Goal: Task Accomplishment & Management: Complete application form

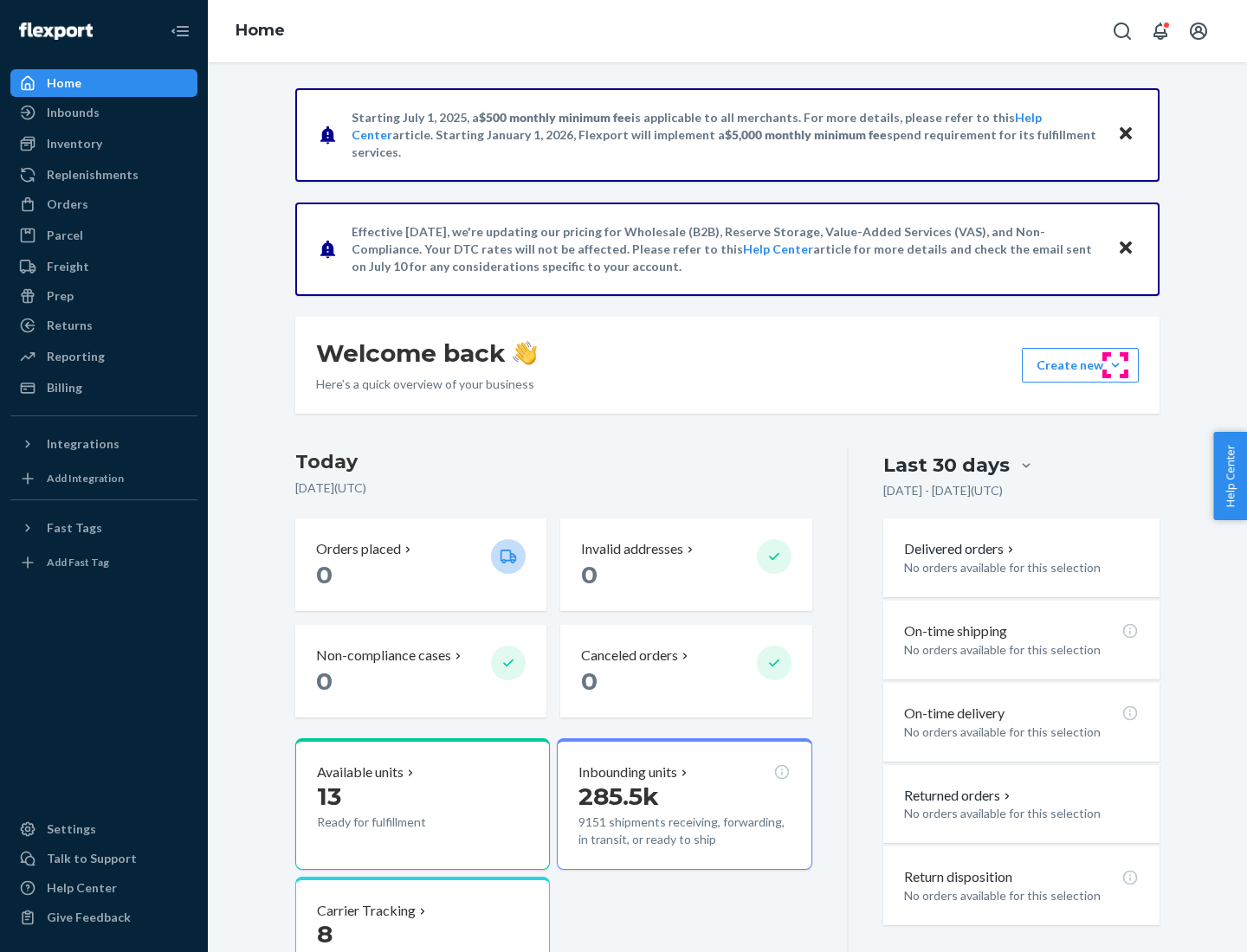
click at [1115, 365] on button "Create new Create new inbound Create new order Create new product" at bounding box center [1079, 365] width 117 height 35
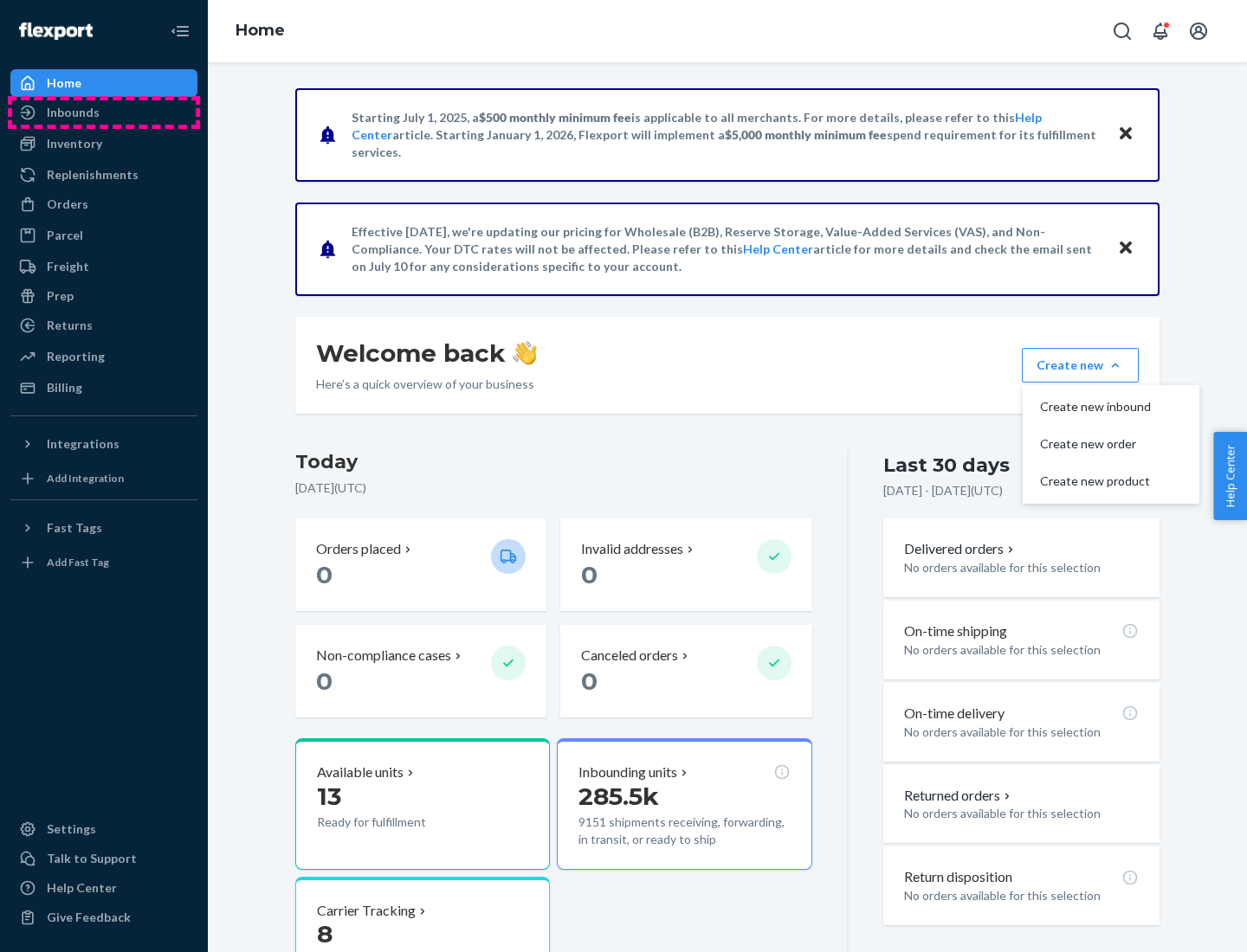
click at [104, 112] on div "Inbounds" at bounding box center [104, 112] width 183 height 24
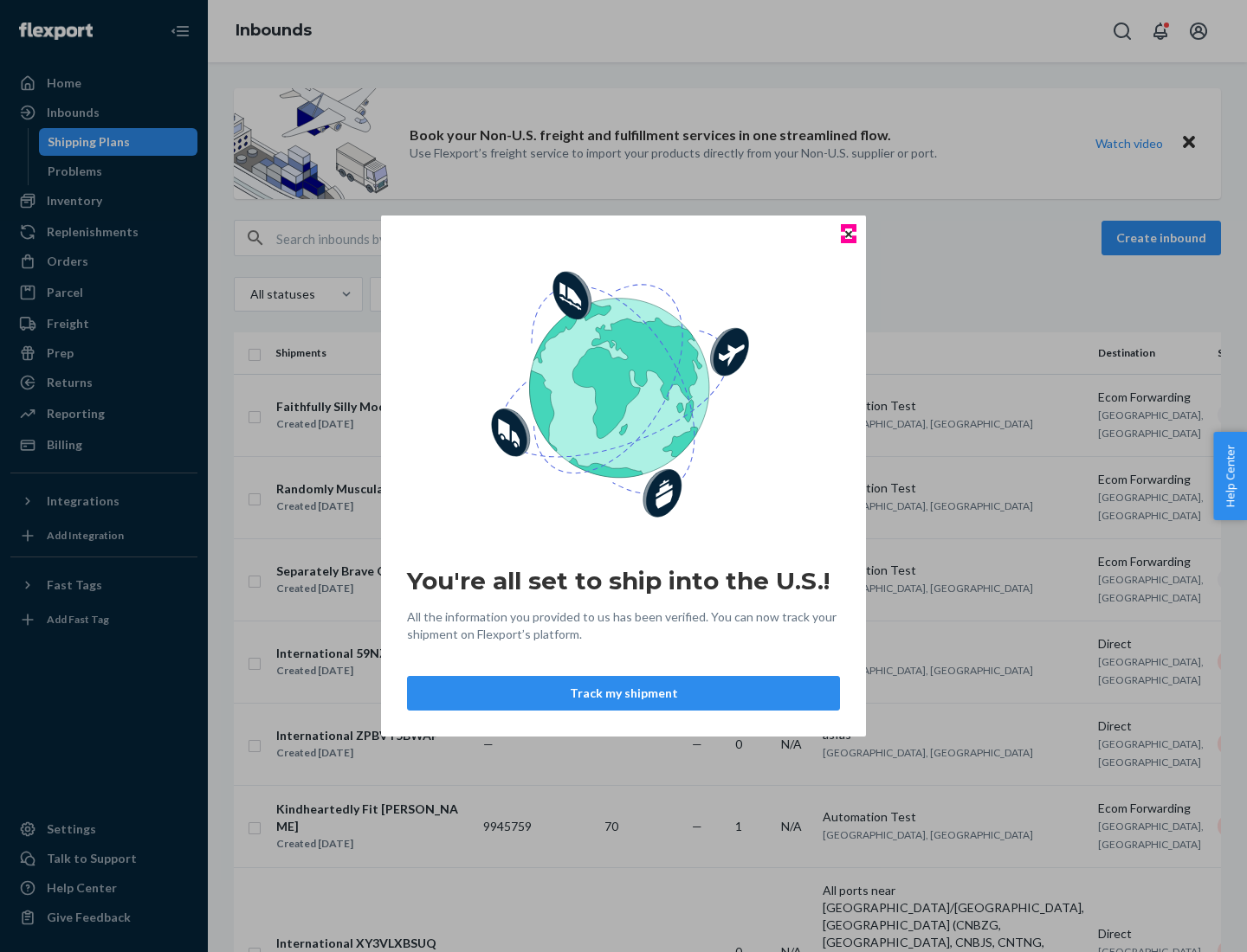
click at [847, 234] on icon "Close" at bounding box center [848, 233] width 7 height 7
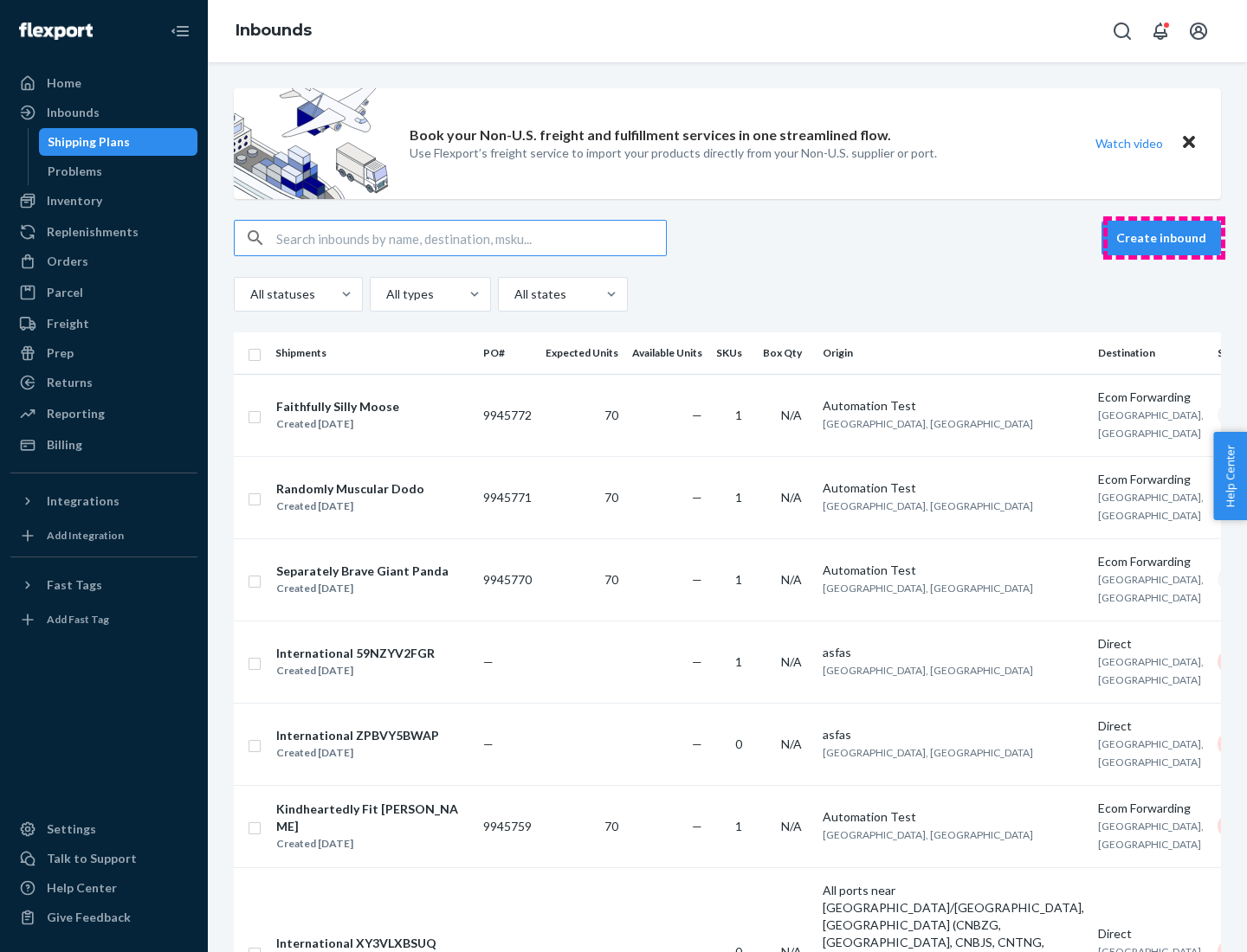
click at [1164, 238] on button "Create inbound" at bounding box center [1161, 238] width 120 height 35
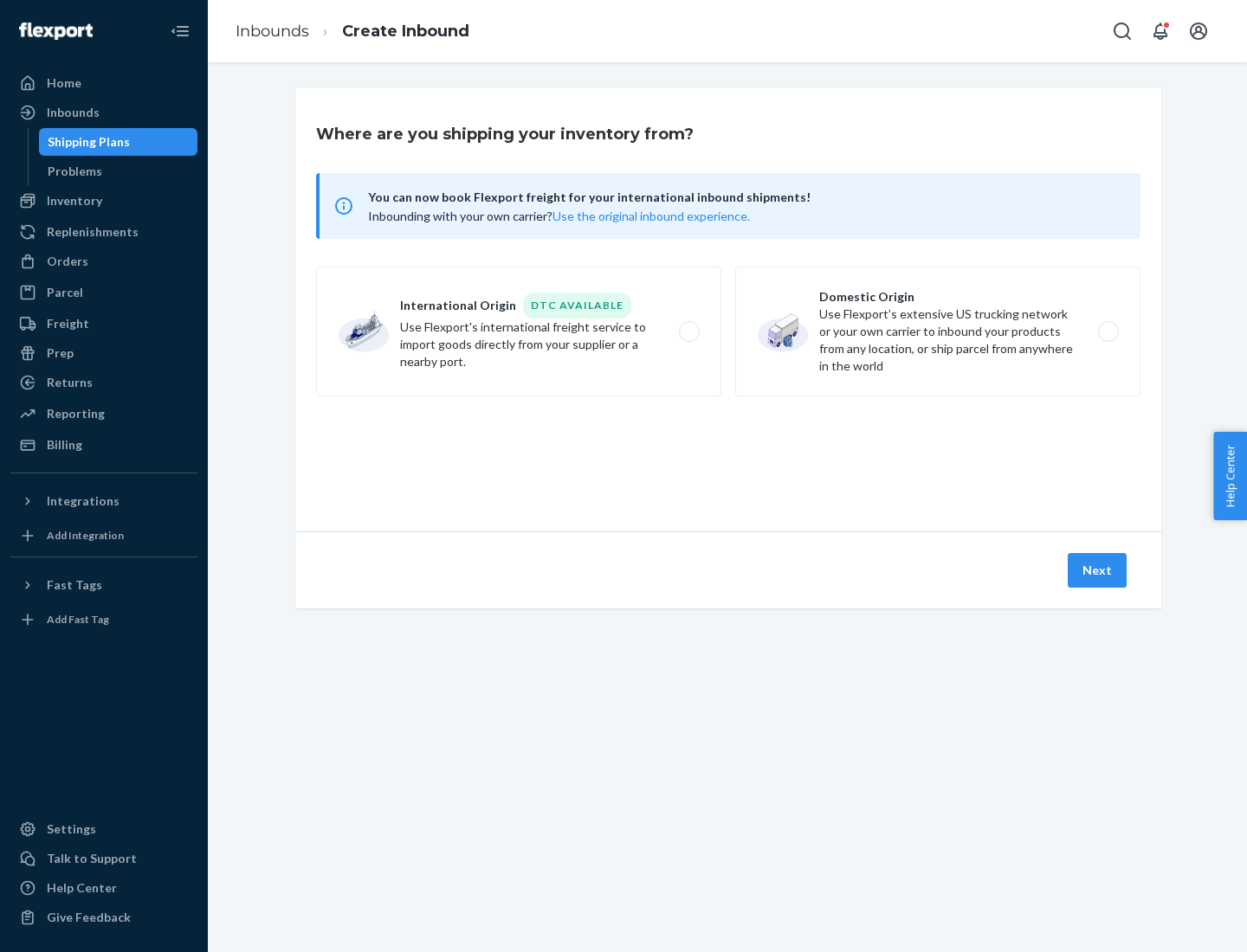
click at [938, 331] on label "Domestic Origin Use Flexport’s extensive US trucking network or your own carrie…" at bounding box center [937, 331] width 405 height 130
click at [1108, 331] on input "Domestic Origin Use Flexport’s extensive US trucking network or your own carrie…" at bounding box center [1113, 332] width 11 height 11
radio input "true"
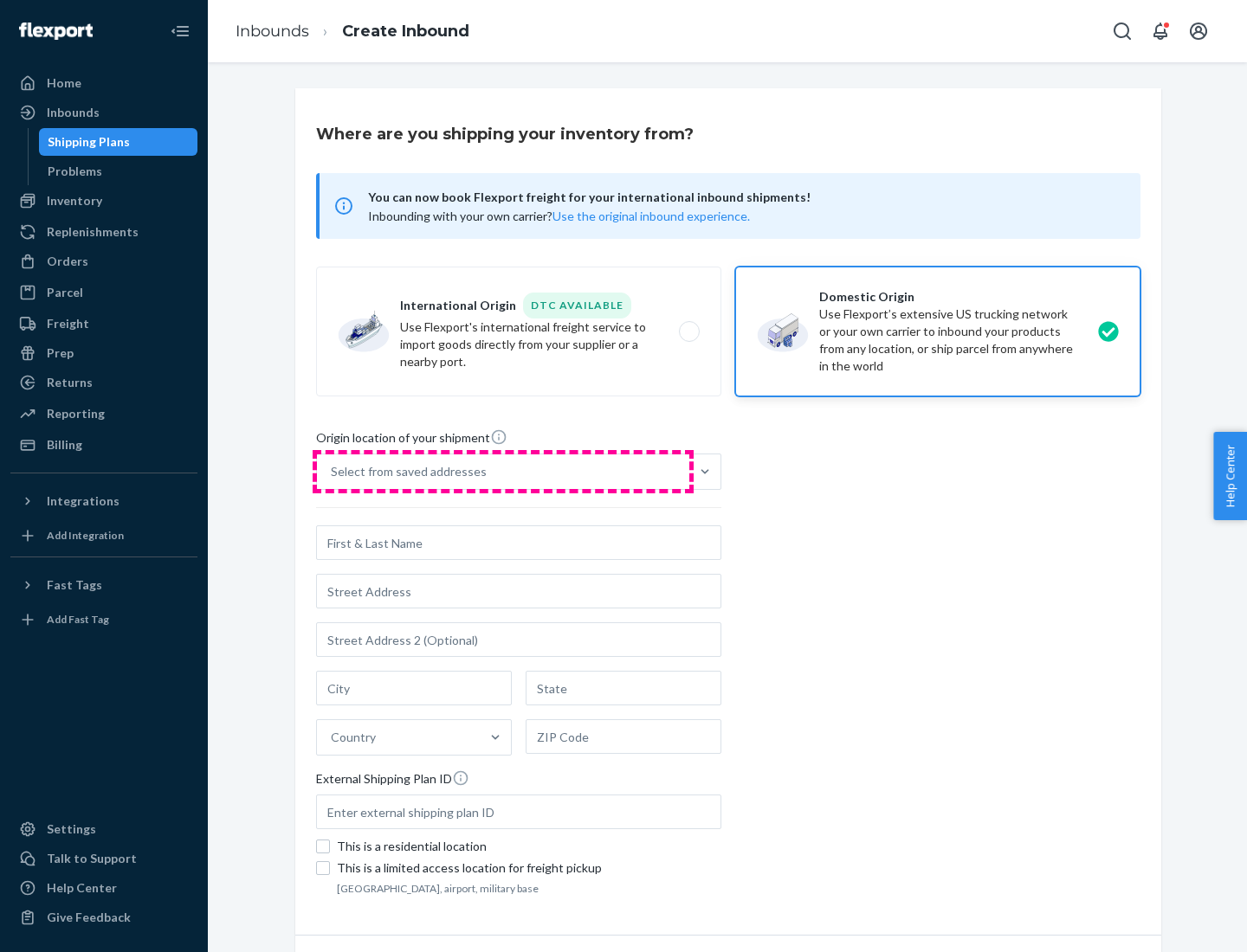
click at [503, 472] on div "Select from saved addresses" at bounding box center [503, 472] width 373 height 35
click at [332, 472] on input "Select from saved addresses" at bounding box center [331, 472] width 2 height 17
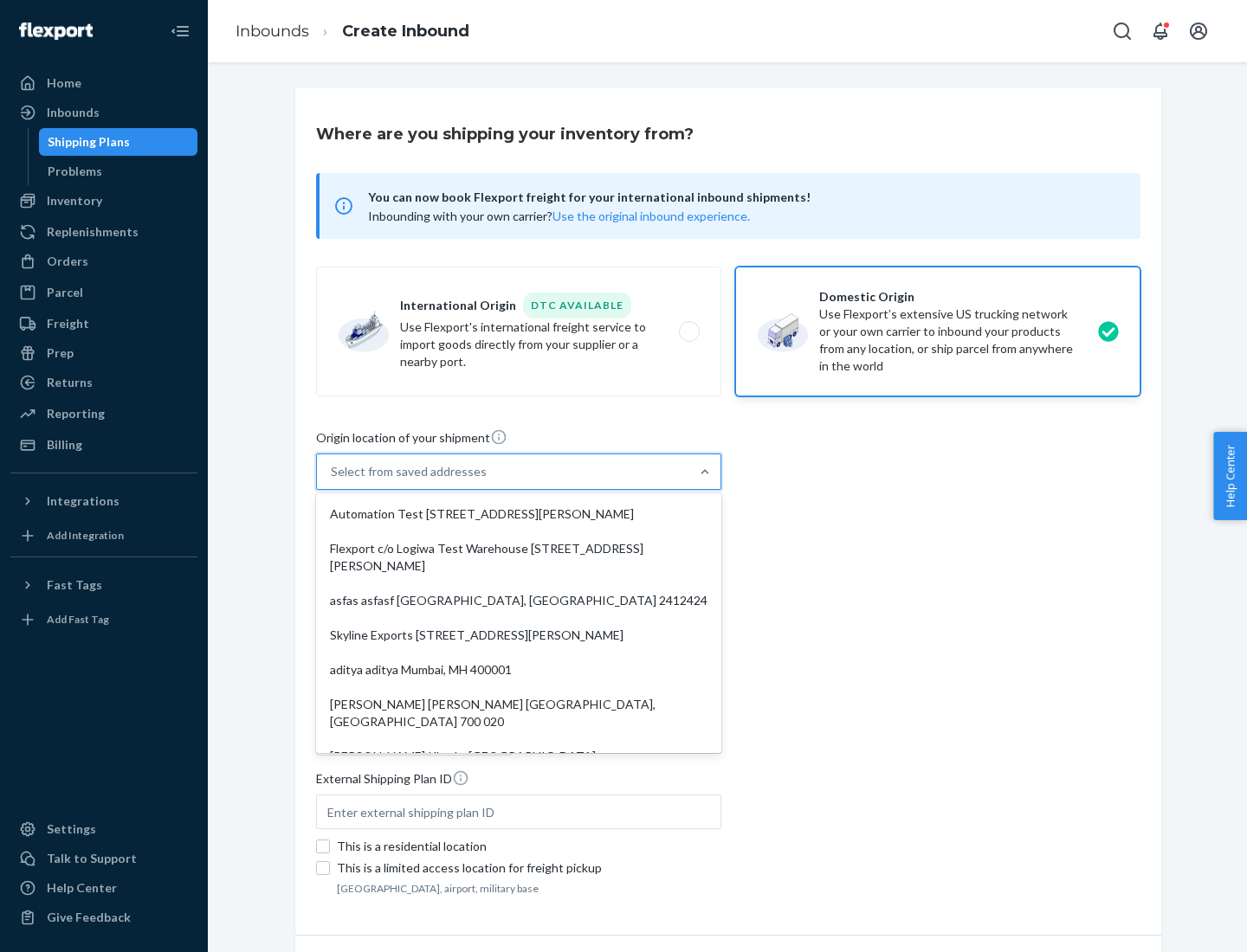
scroll to position [7, 0]
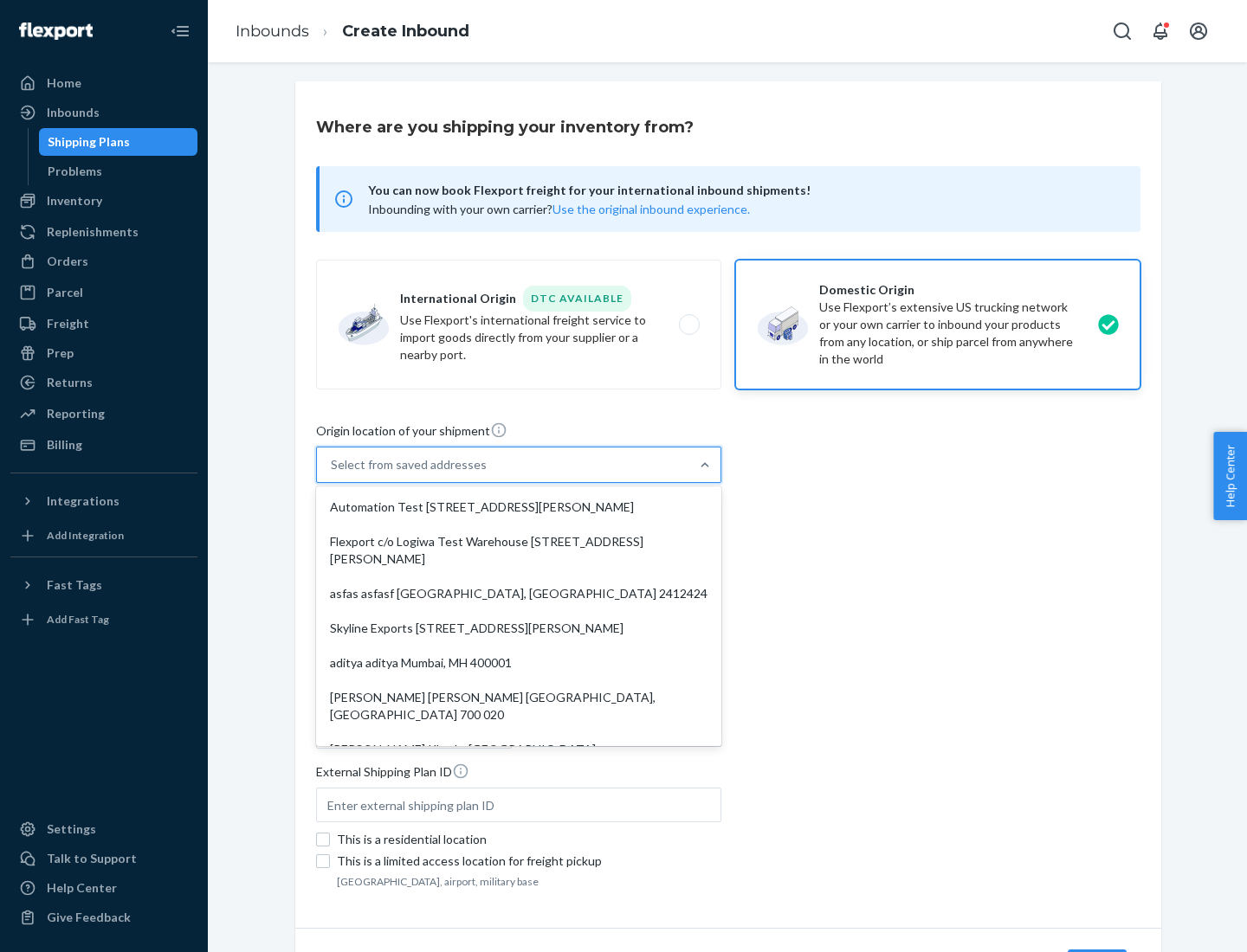
click at [519, 507] on div "Automation Test [STREET_ADDRESS][PERSON_NAME]" at bounding box center [518, 506] width 398 height 35
click at [332, 474] on input "option Automation Test [STREET_ADDRESS][PERSON_NAME]. 9 results available. Use …" at bounding box center [331, 464] width 2 height 17
type input "Automation Test"
type input "9th Floor"
type input "[GEOGRAPHIC_DATA]"
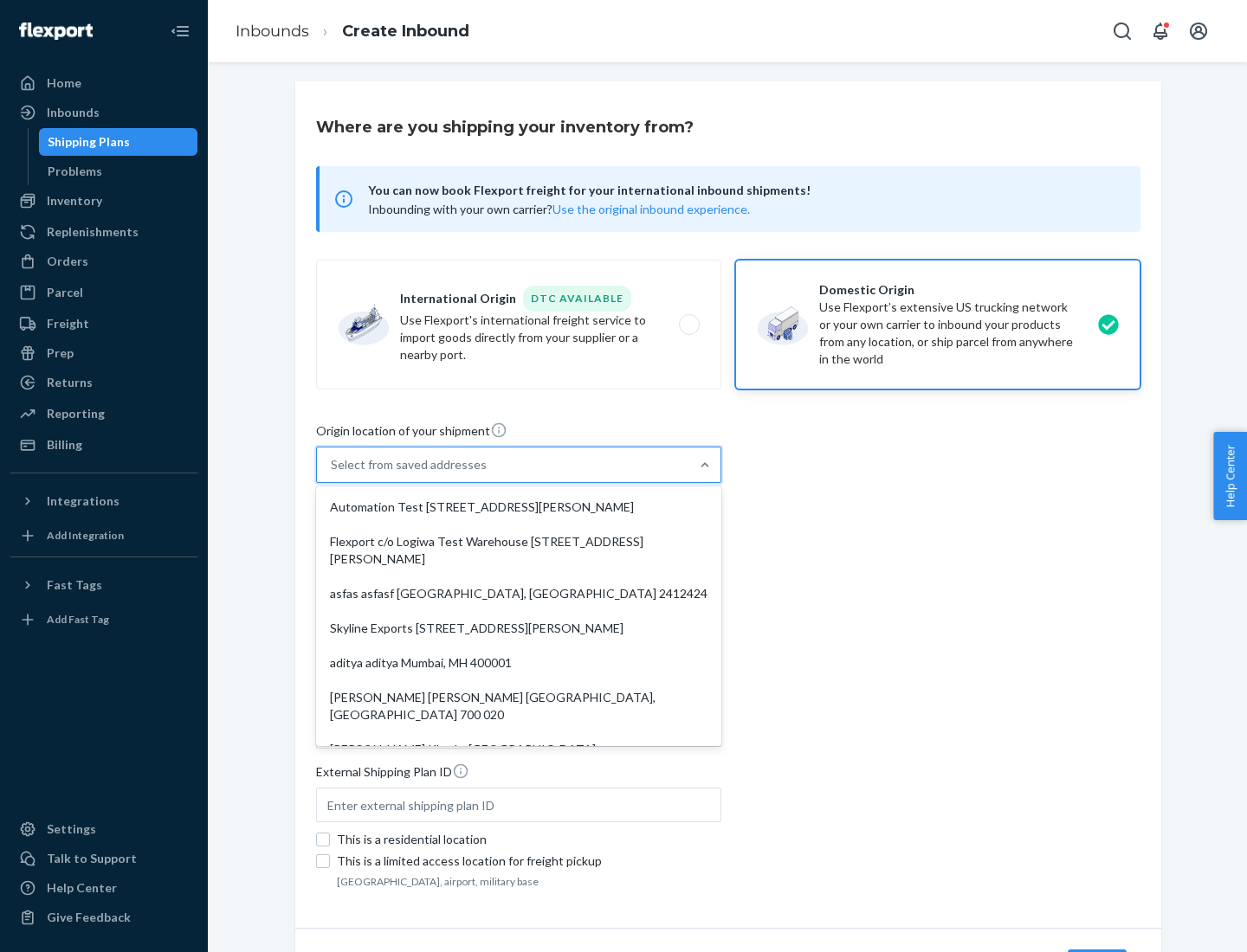
type input "CA"
type input "94104"
type input "[STREET_ADDRESS][PERSON_NAME]"
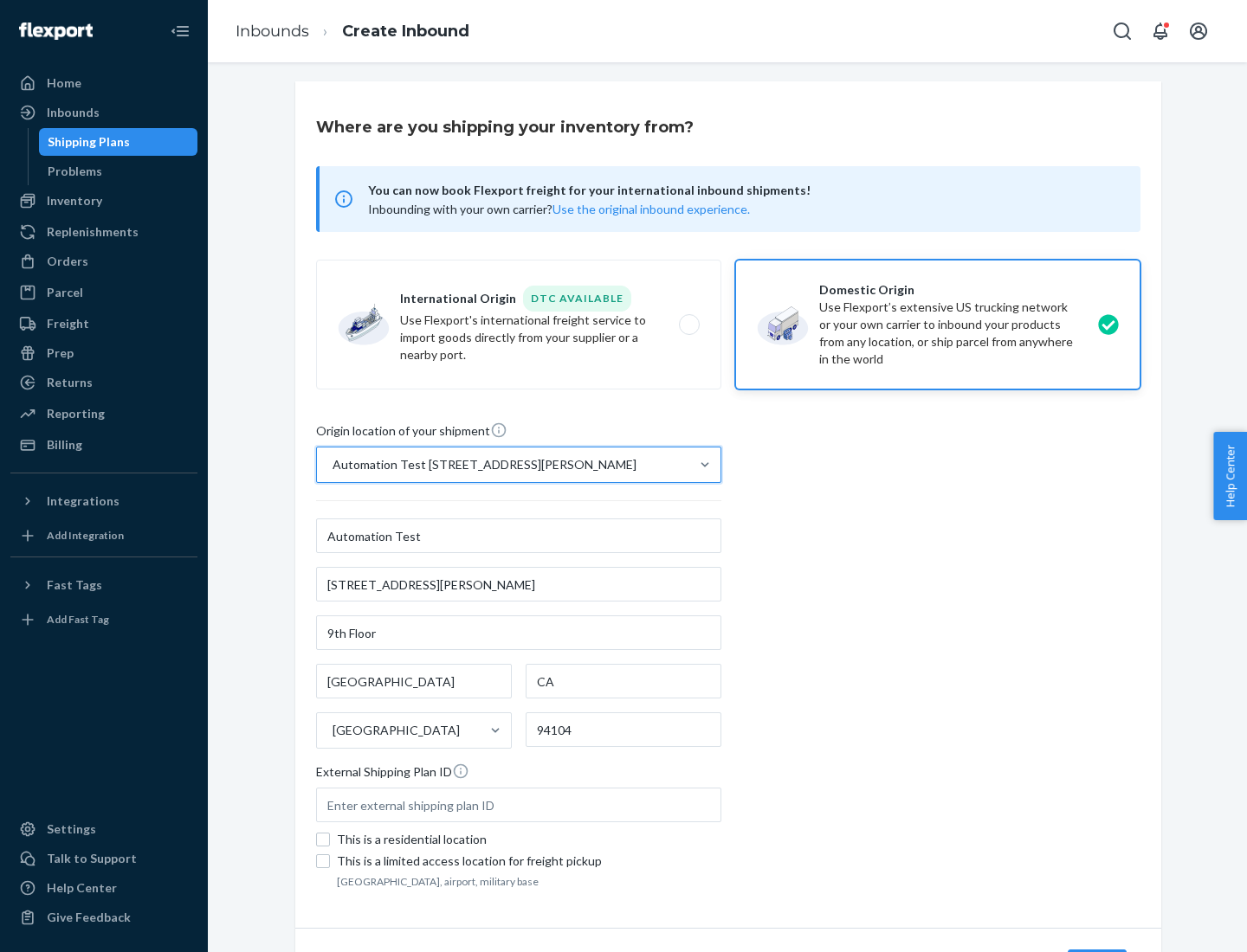
scroll to position [101, 0]
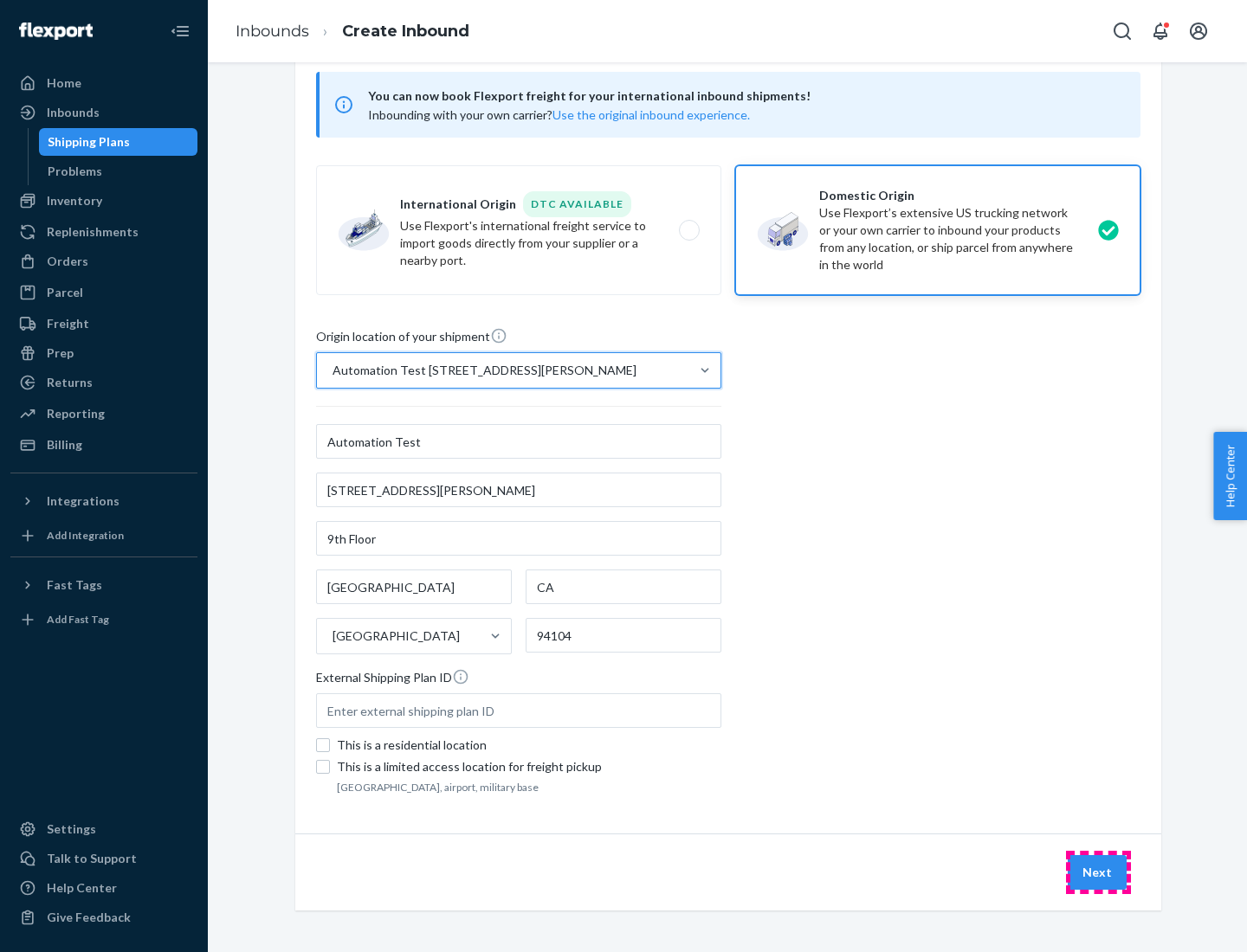
click at [1098, 872] on button "Next" at bounding box center [1096, 872] width 59 height 35
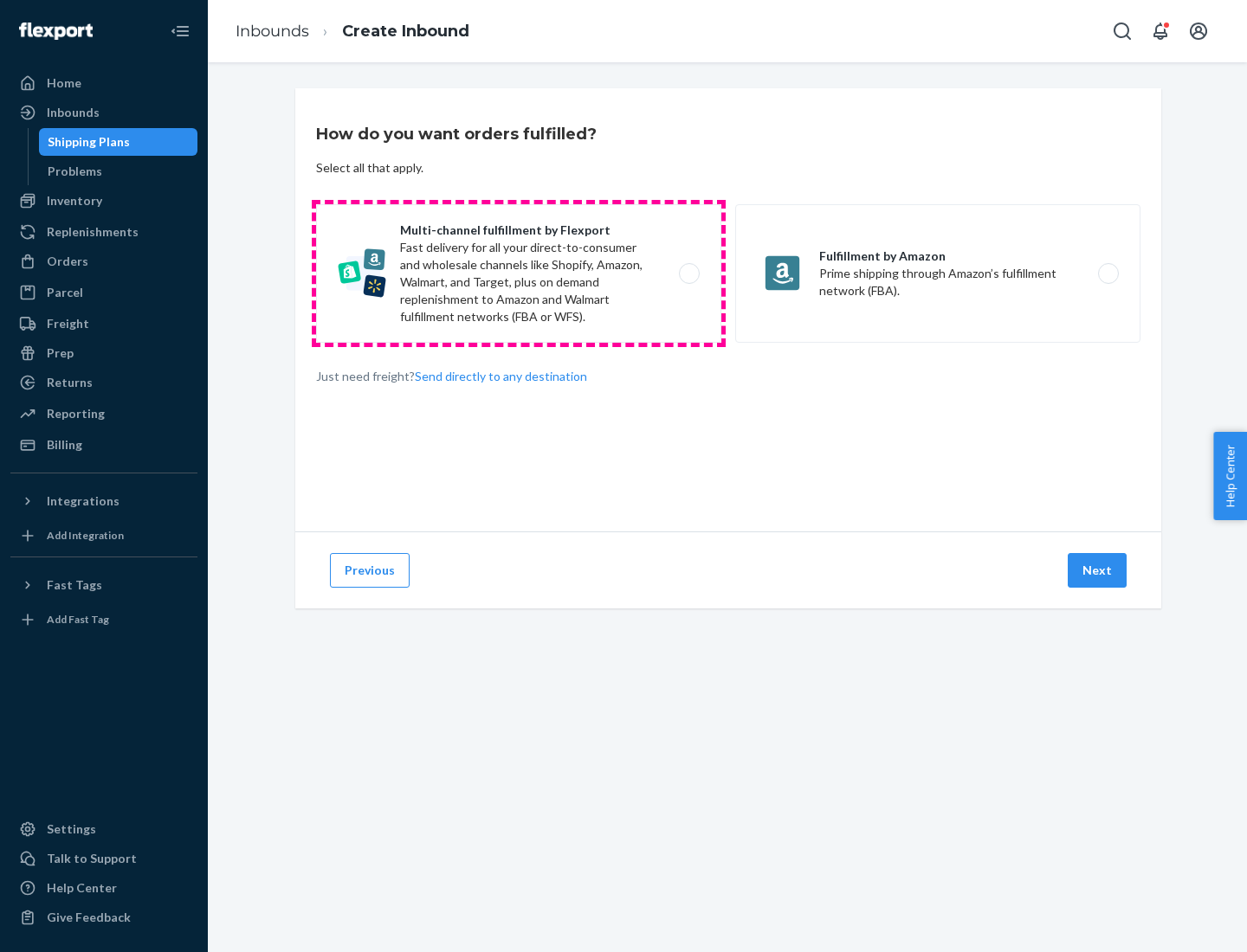
click at [519, 273] on label "Multi-channel fulfillment by Flexport Fast delivery for all your direct-to-cons…" at bounding box center [519, 273] width 405 height 139
click at [688, 273] on input "Multi-channel fulfillment by Flexport Fast delivery for all your direct-to-cons…" at bounding box center [694, 274] width 11 height 11
radio input "true"
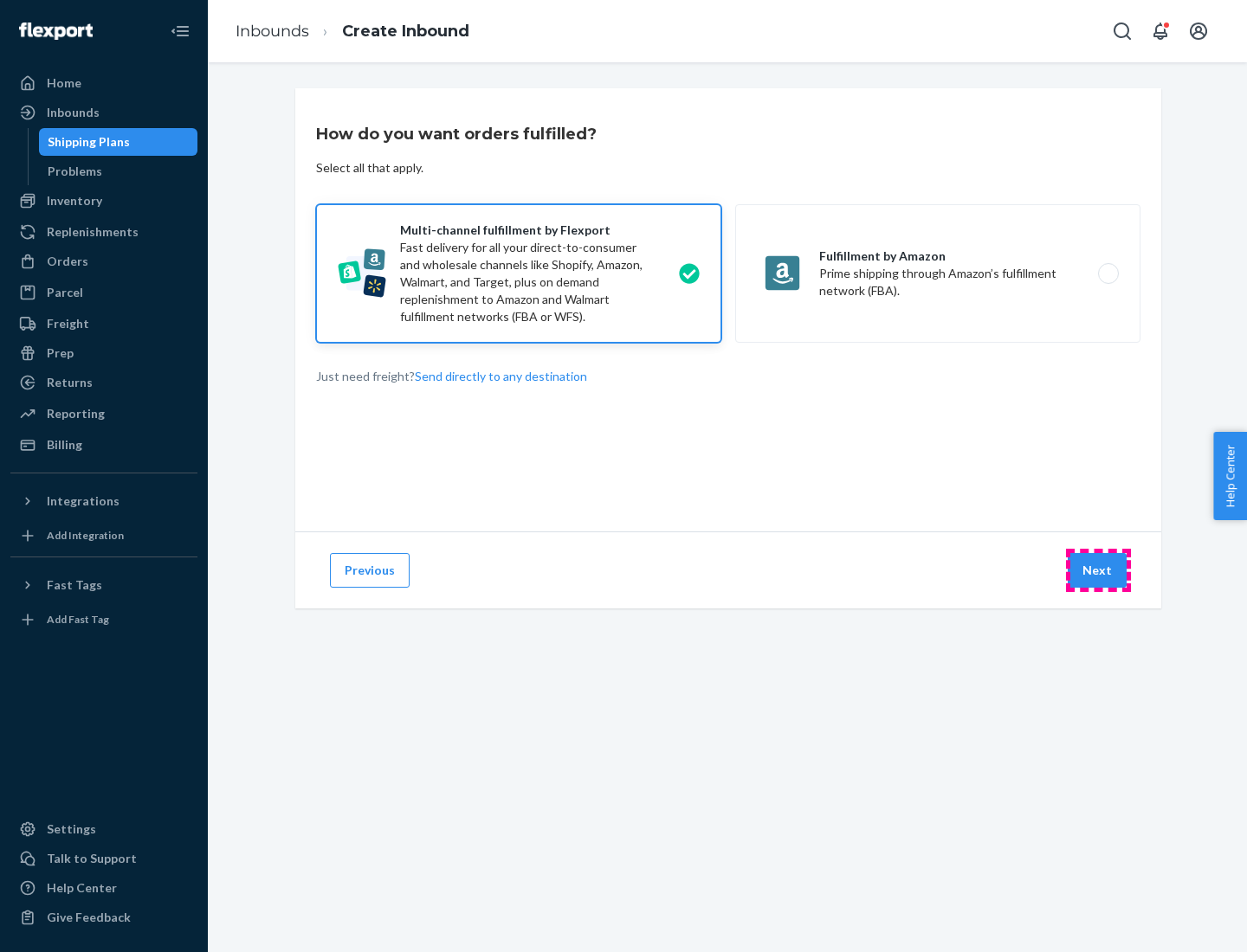
click at [1098, 570] on button "Next" at bounding box center [1096, 570] width 59 height 35
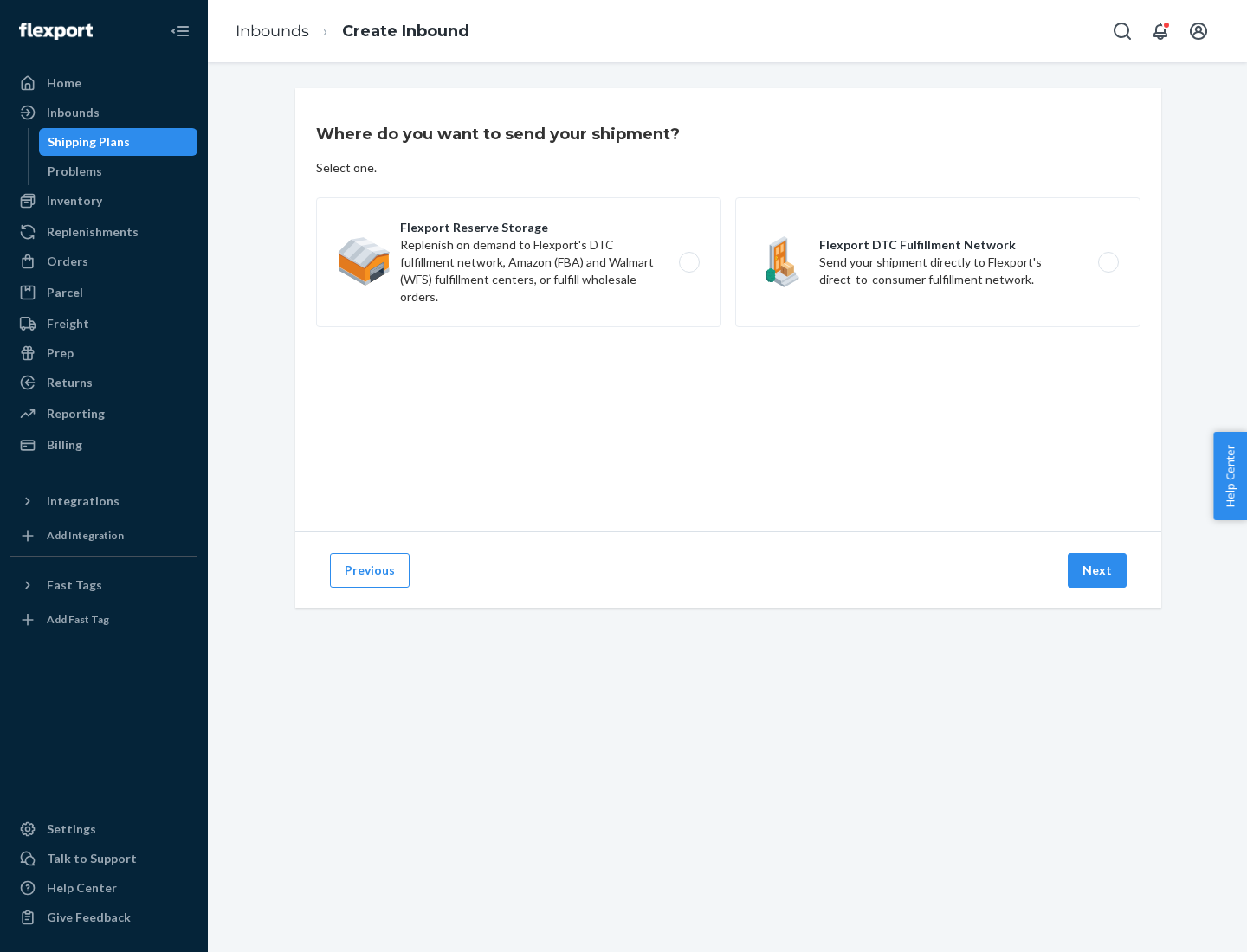
click at [519, 262] on label "Flexport Reserve Storage Replenish on demand to Flexport's DTC fulfillment netw…" at bounding box center [519, 262] width 405 height 130
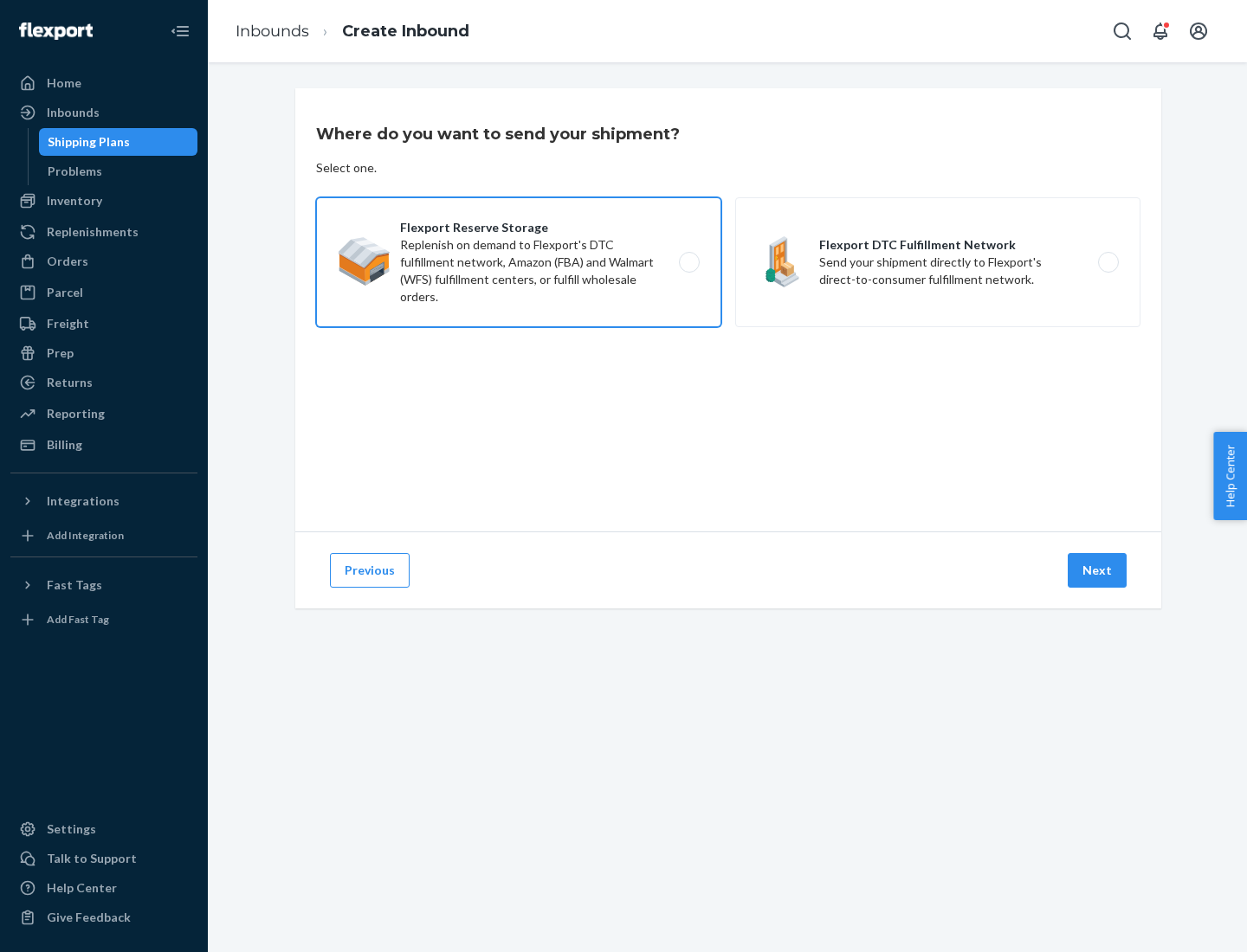
click at [688, 262] on input "Flexport Reserve Storage Replenish on demand to Flexport's DTC fulfillment netw…" at bounding box center [694, 263] width 11 height 11
radio input "true"
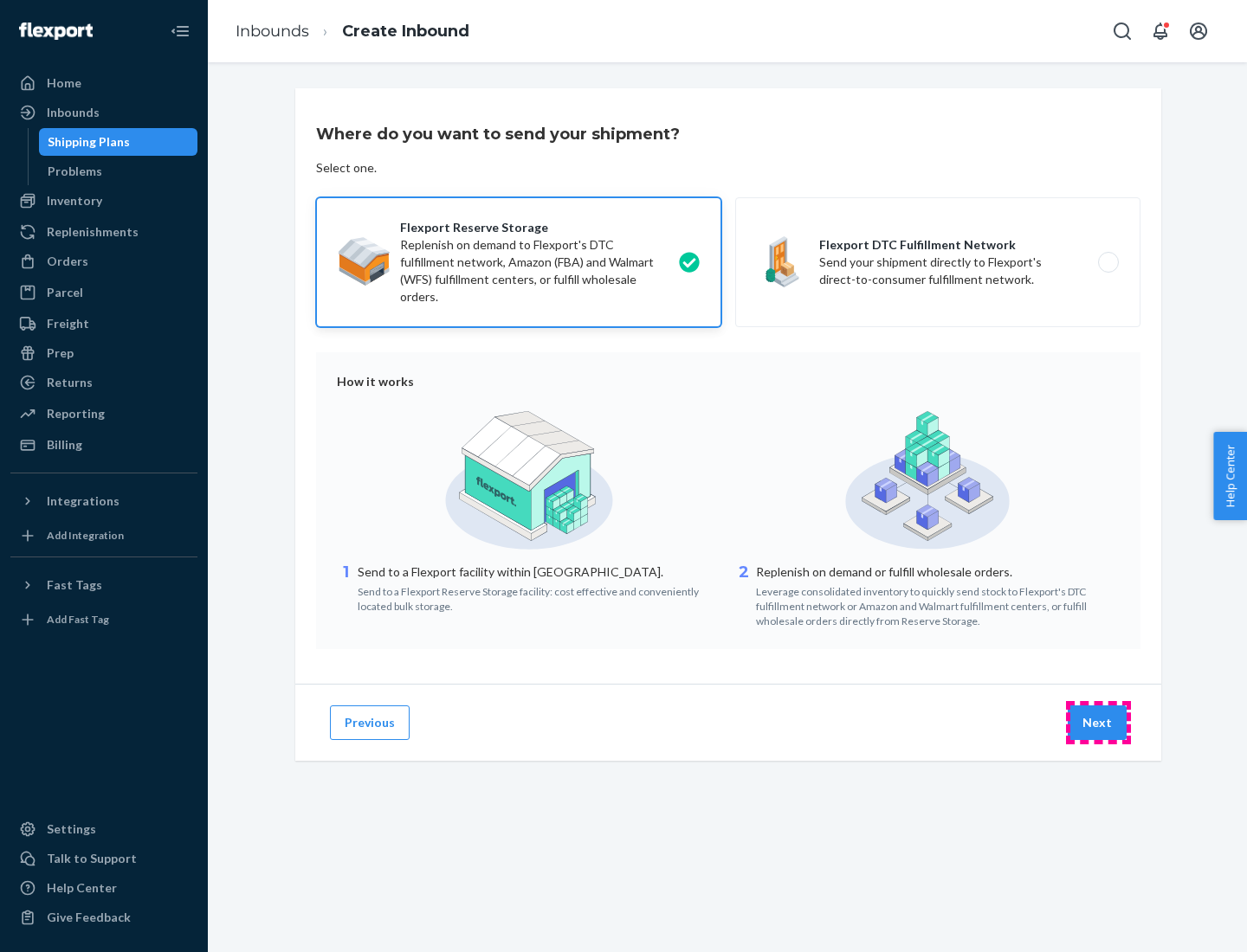
click at [1098, 723] on button "Next" at bounding box center [1096, 723] width 59 height 35
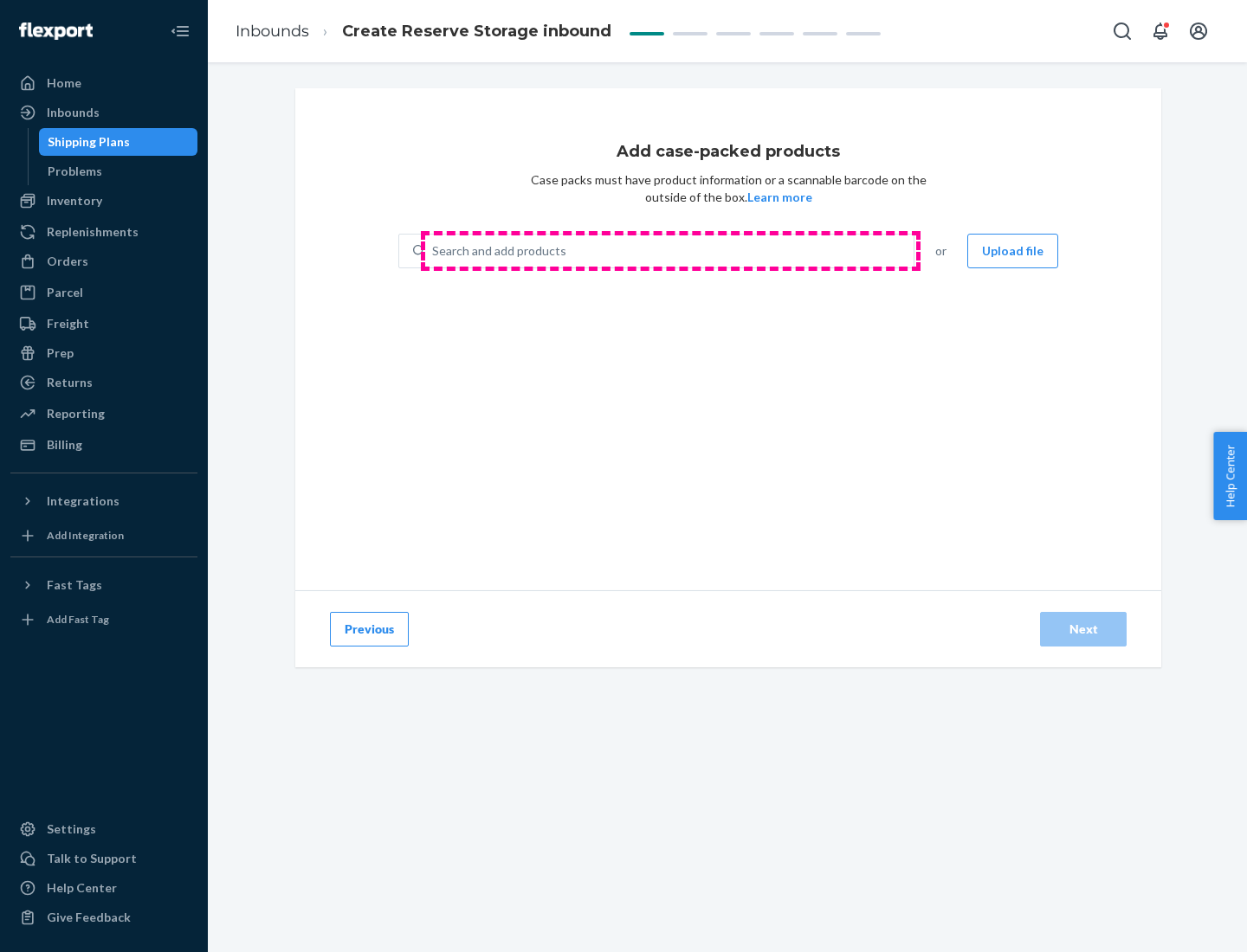
click at [670, 251] on div "Search and add products" at bounding box center [669, 251] width 489 height 31
click at [433, 251] on input "Search and add products" at bounding box center [433, 251] width 2 height 17
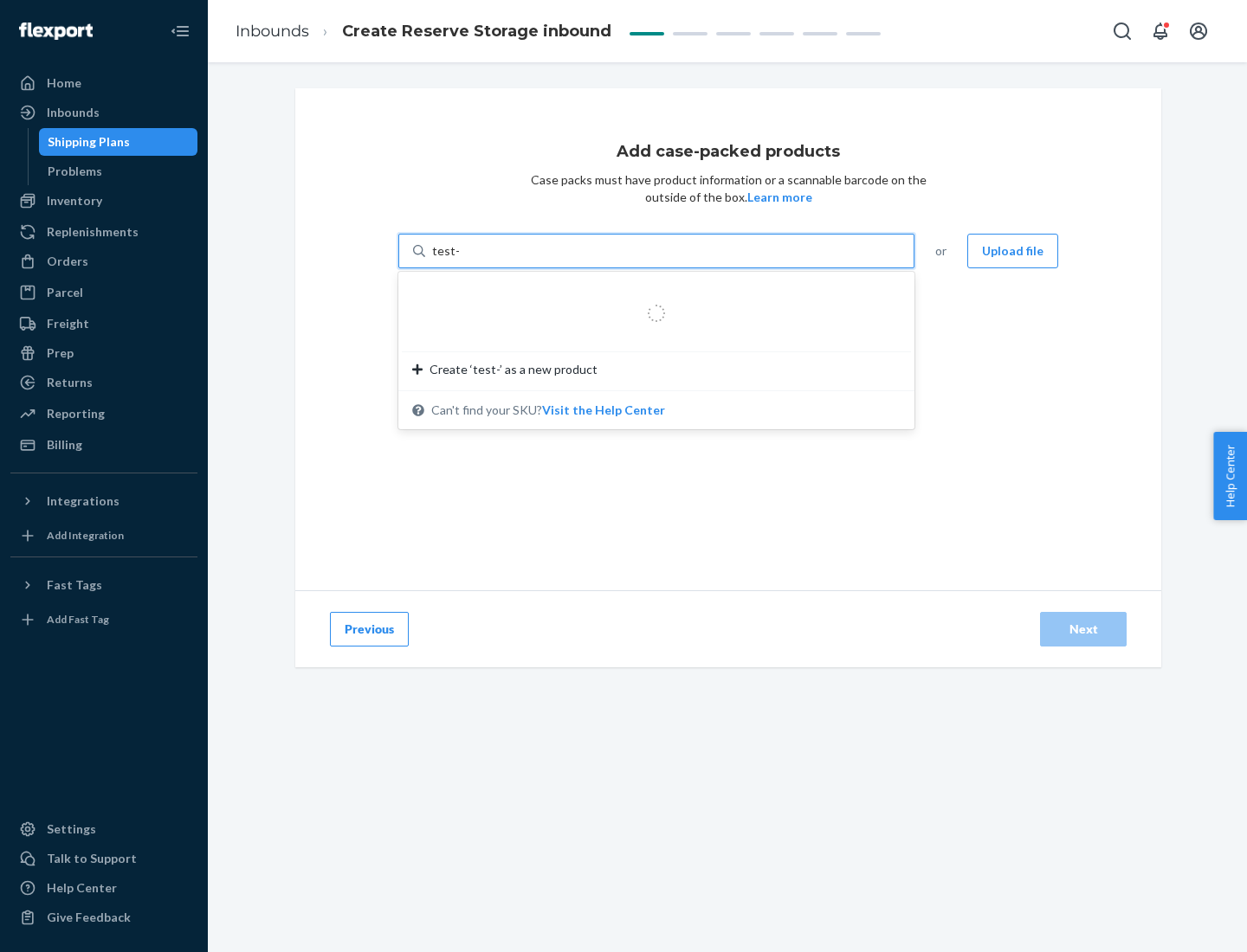
type input "test-syn"
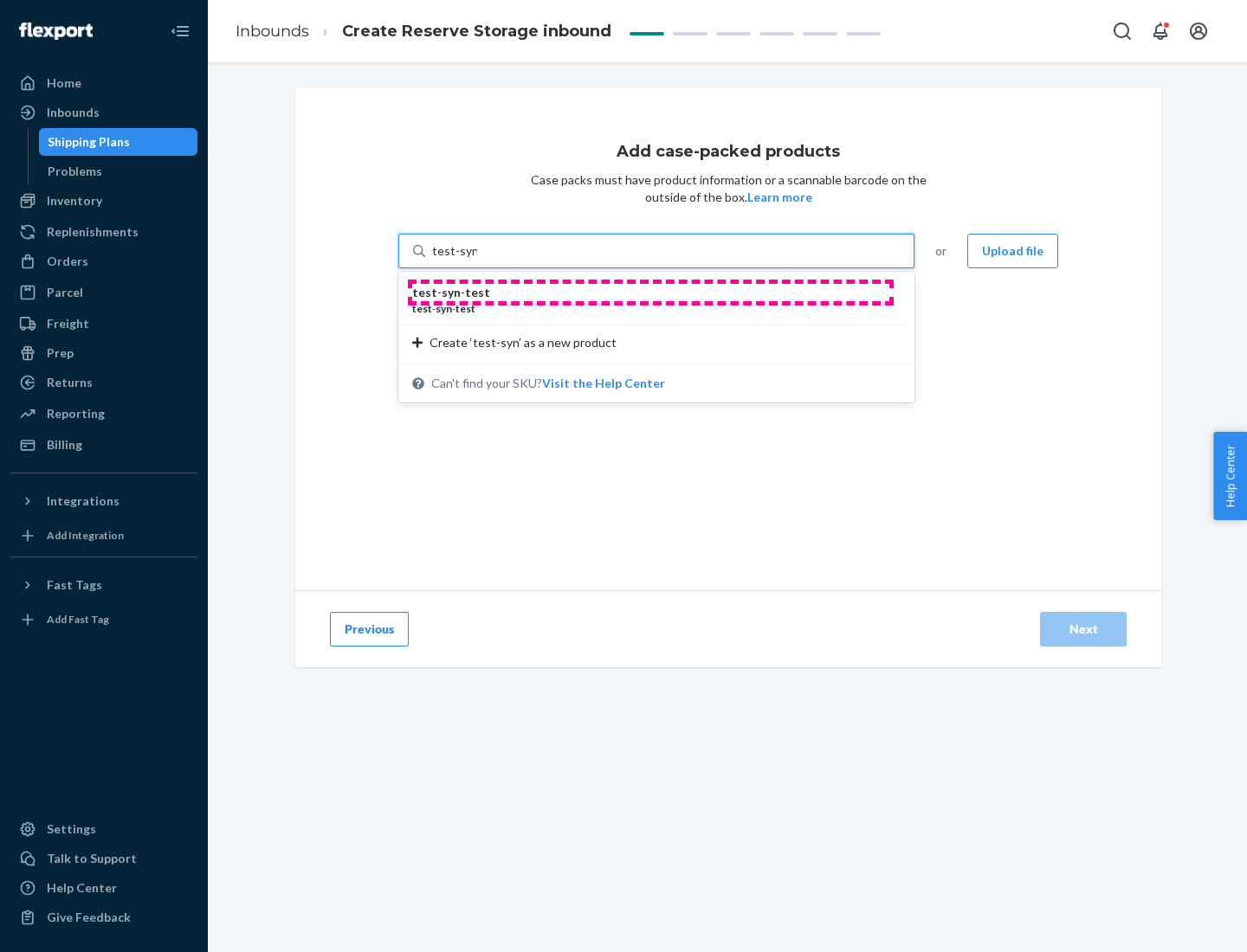
click at [651, 293] on div "test - syn - test" at bounding box center [649, 292] width 475 height 17
click at [477, 259] on input "test-syn" at bounding box center [455, 251] width 45 height 17
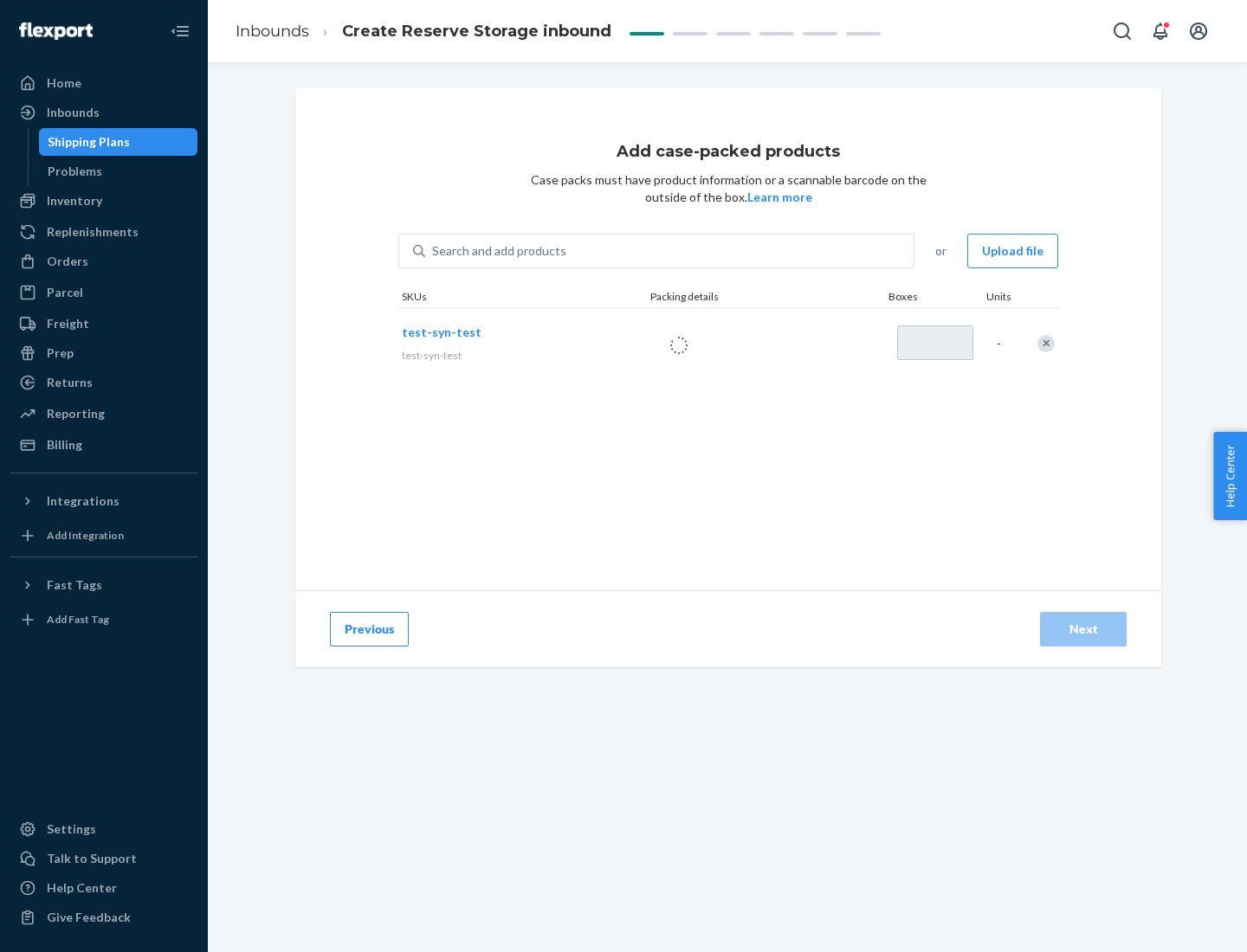
type input "1"
